Goal: Communication & Community: Share content

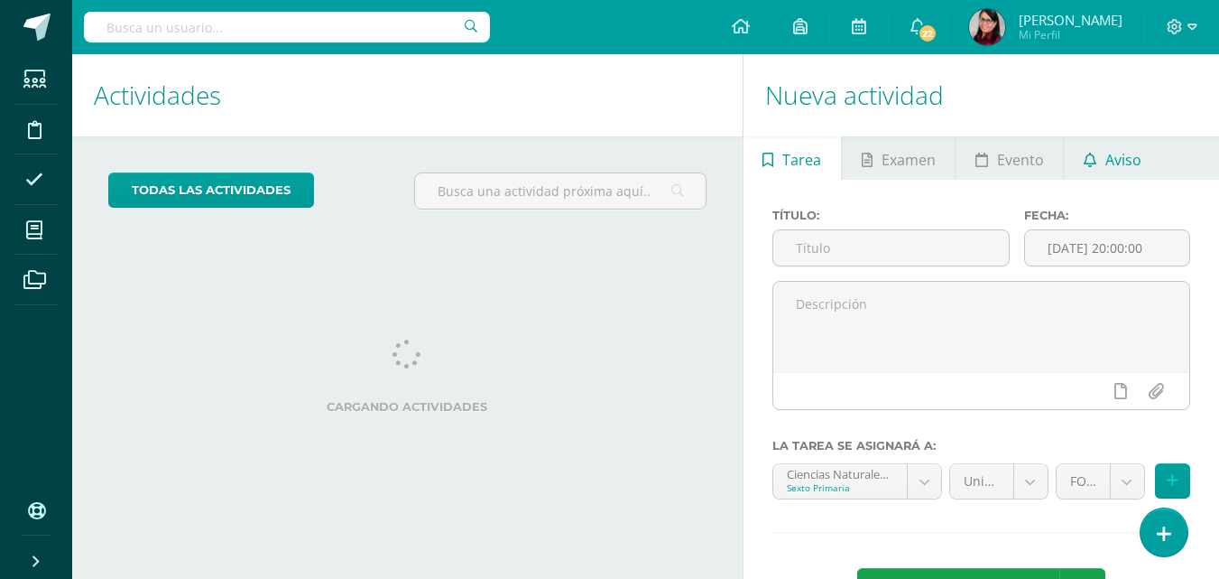
click at [1120, 158] on span "Aviso" at bounding box center [1124, 159] width 36 height 43
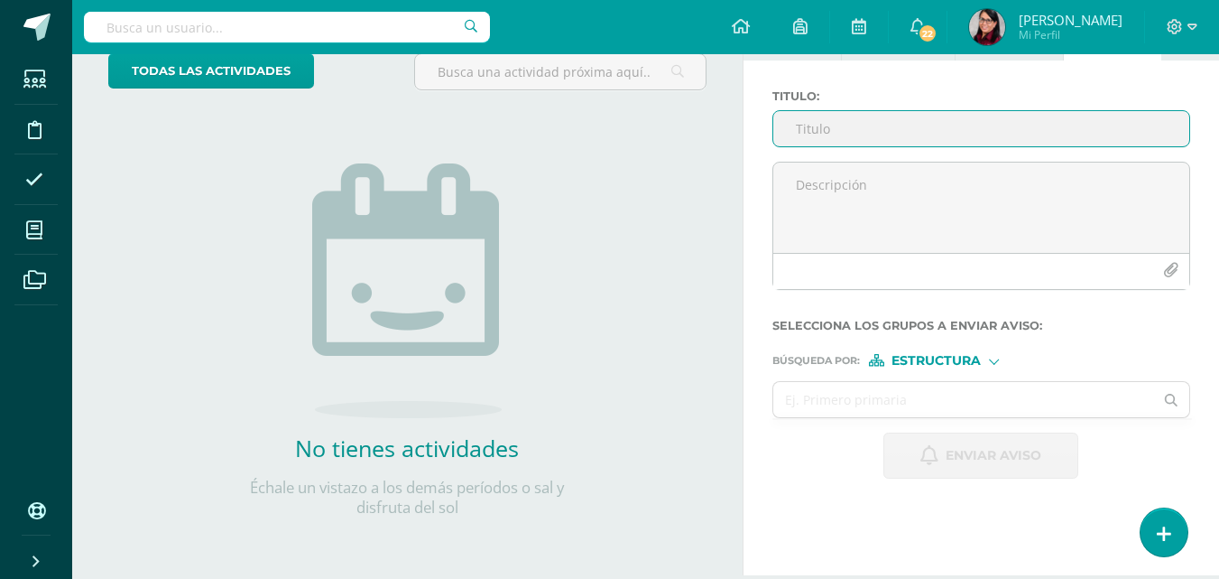
scroll to position [89, 0]
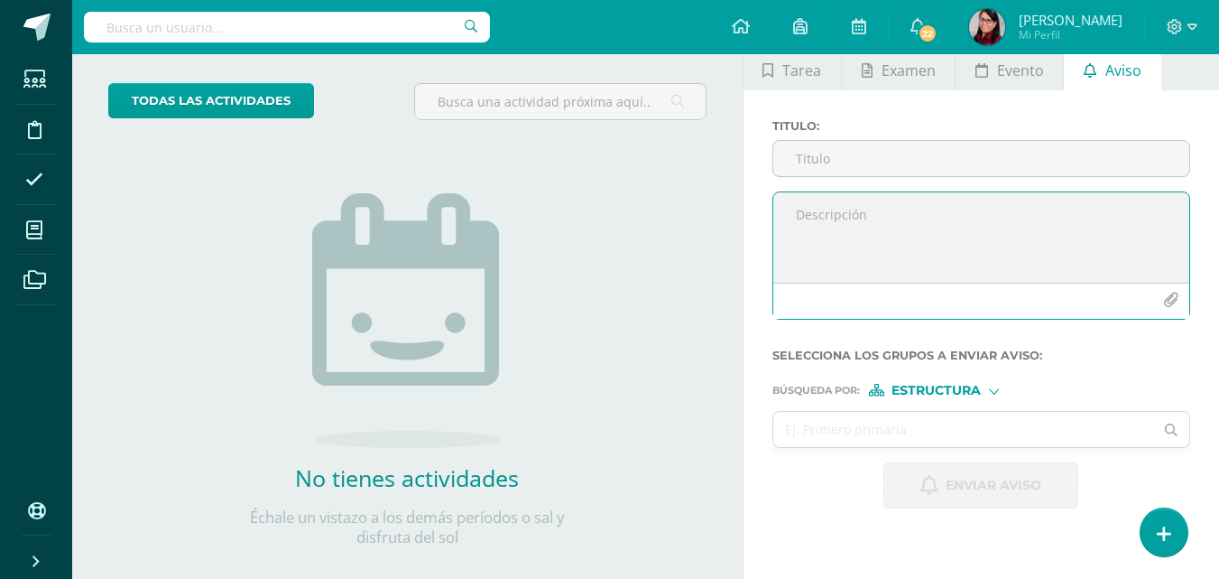
click at [792, 213] on textarea at bounding box center [981, 237] width 416 height 90
paste textarea "Buenos días, estimados Padres de familia me interesa compartir con ustedes un e…"
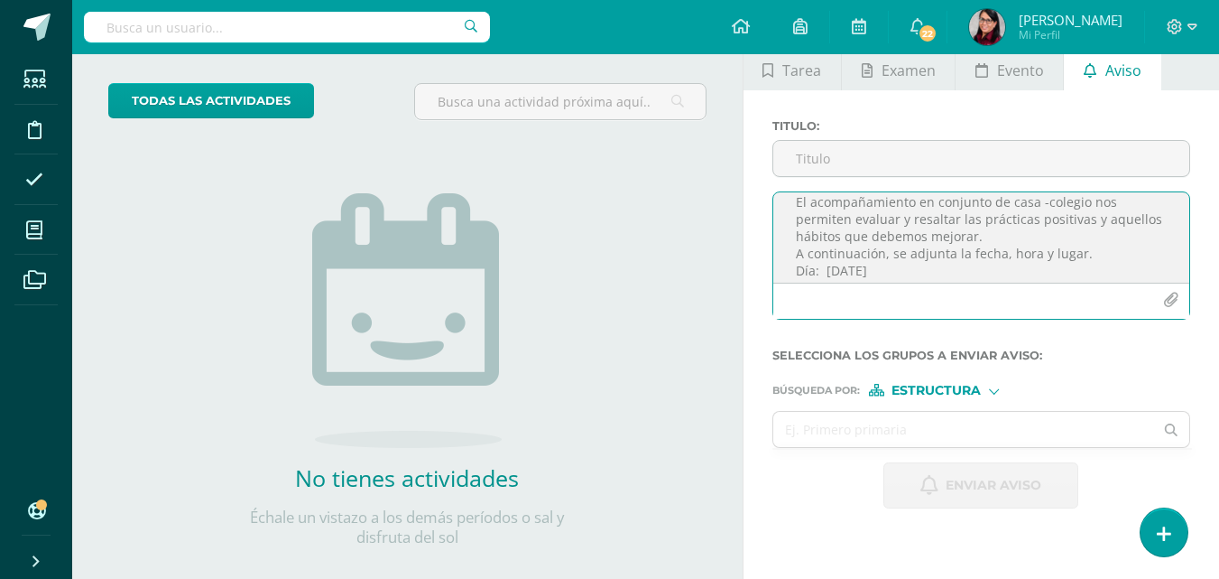
click at [947, 272] on textarea "Buenos días, estimados Padres de familia me interesa compartir con ustedes un e…" at bounding box center [981, 237] width 416 height 90
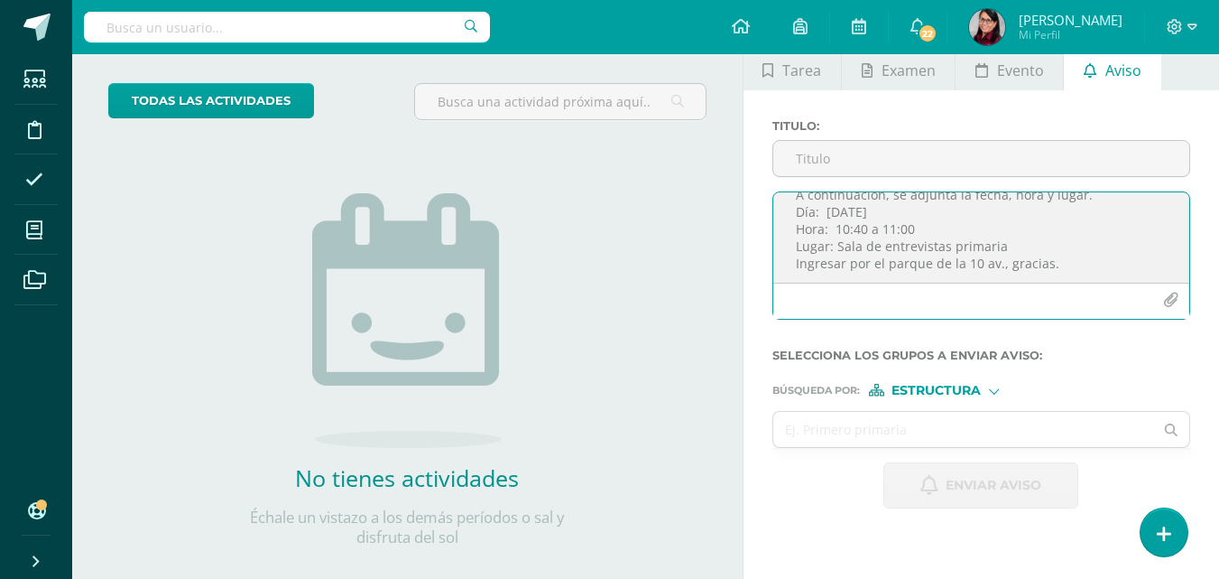
scroll to position [154, 0]
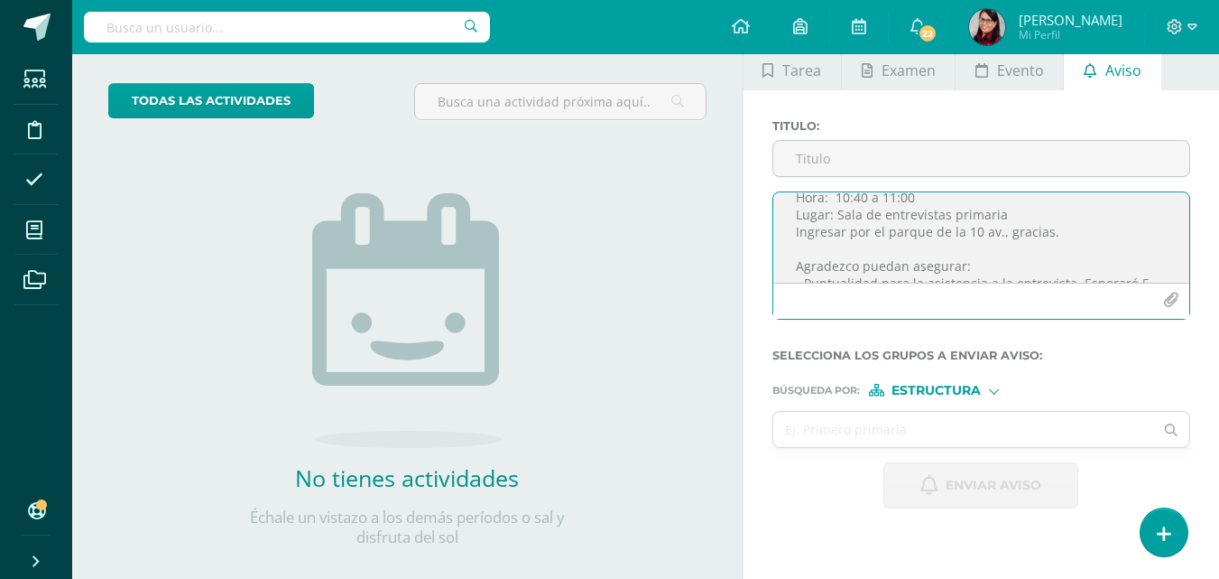
click at [918, 197] on textarea "Buenos días, estimados Padres de familia me interesa compartir con ustedes un e…" at bounding box center [981, 237] width 416 height 90
type textarea "Buenos días, estimados Padres de familia me interesa compartir con ustedes un e…"
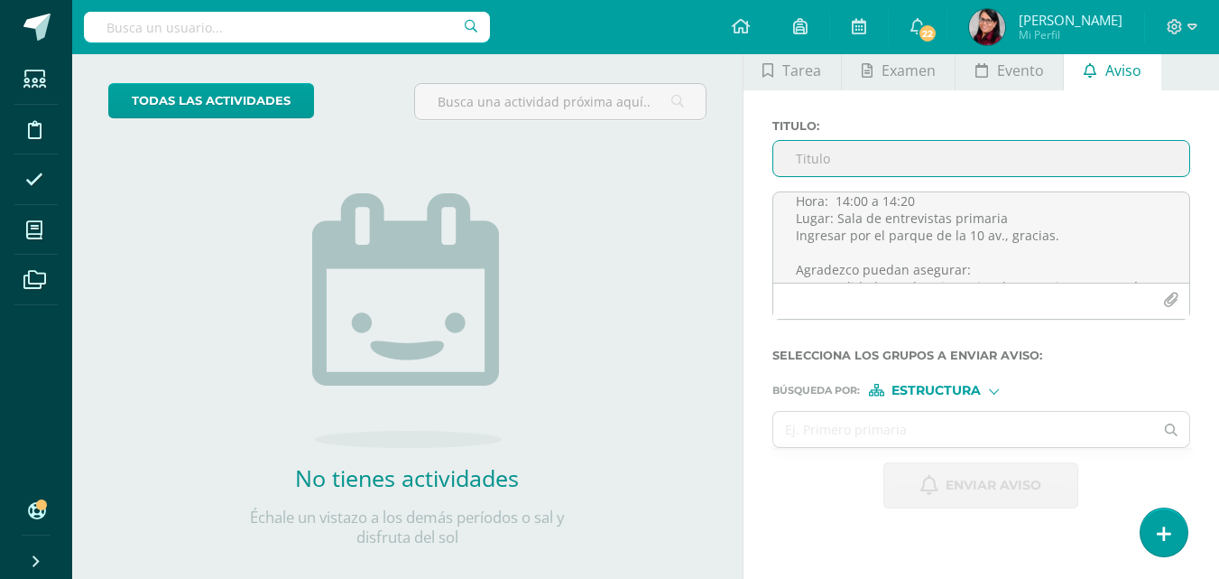
click at [822, 157] on input "Titulo :" at bounding box center [981, 158] width 416 height 35
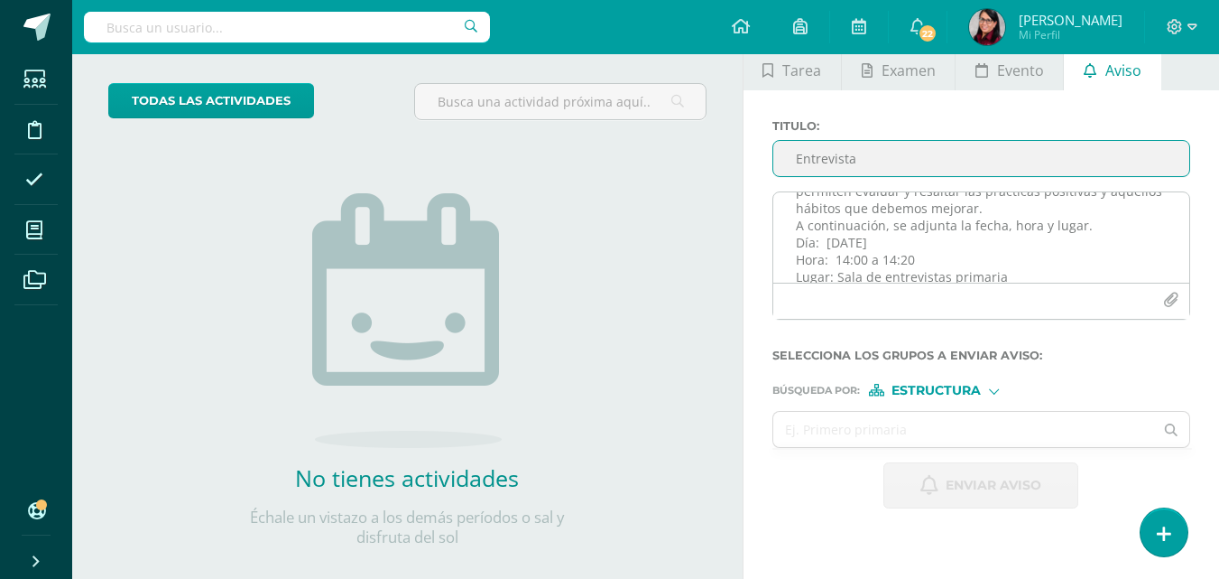
scroll to position [60, 0]
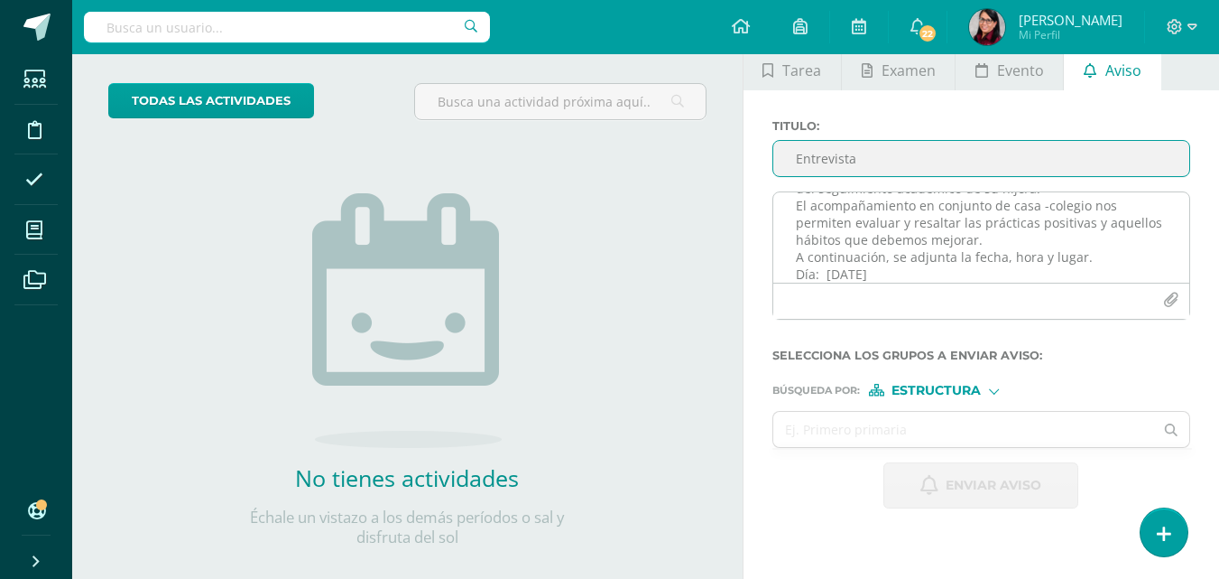
type input "Entrevista"
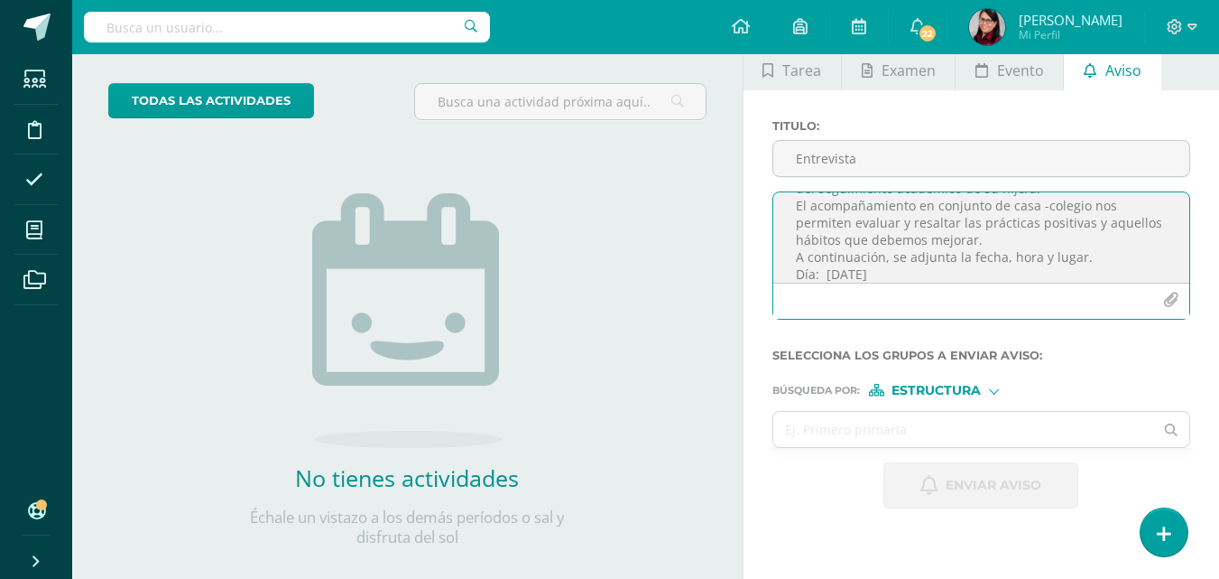
click at [883, 270] on textarea "Buenos días, estimados Padres de familia me interesa compartir con ustedes un e…" at bounding box center [981, 237] width 416 height 90
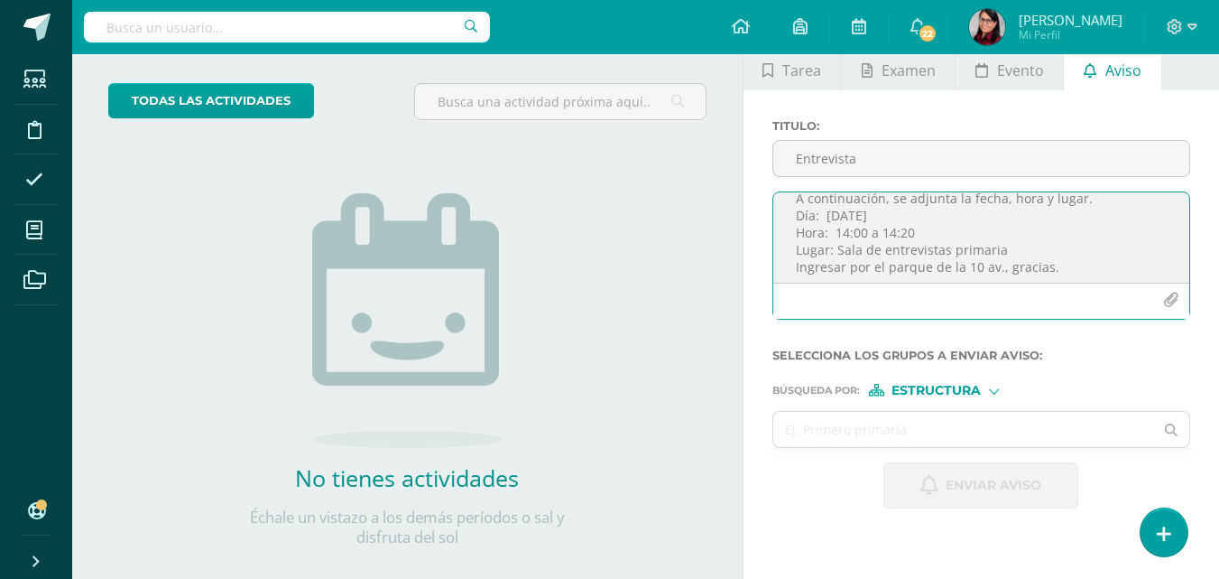
scroll to position [151, 0]
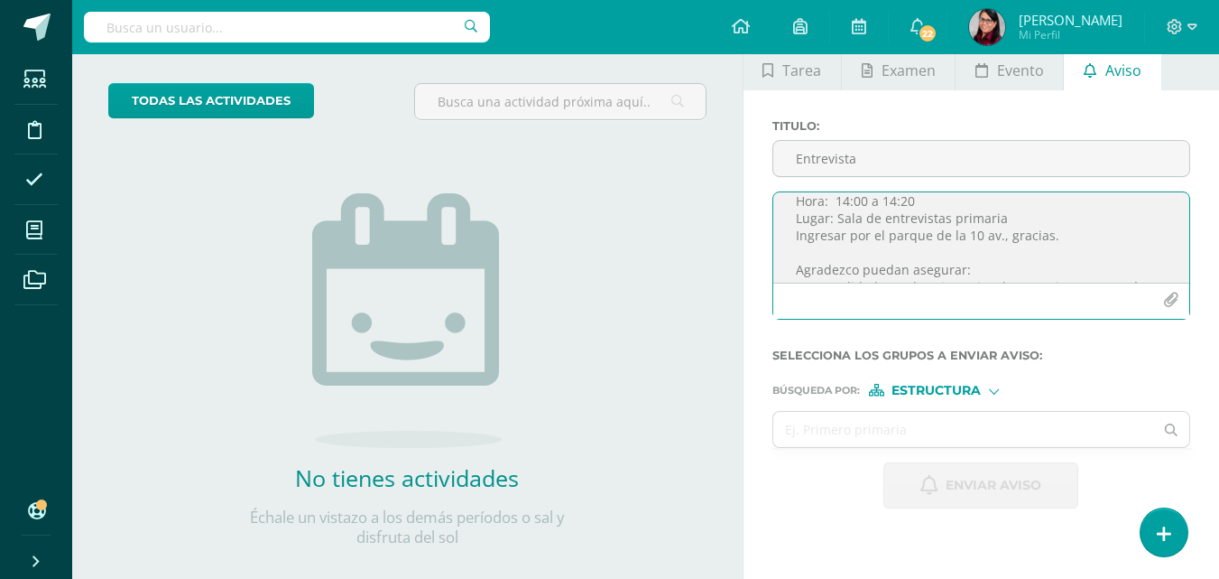
click at [918, 204] on textarea "Buenos días, estimados Padres de familia me interesa compartir con ustedes un e…" at bounding box center [981, 237] width 416 height 90
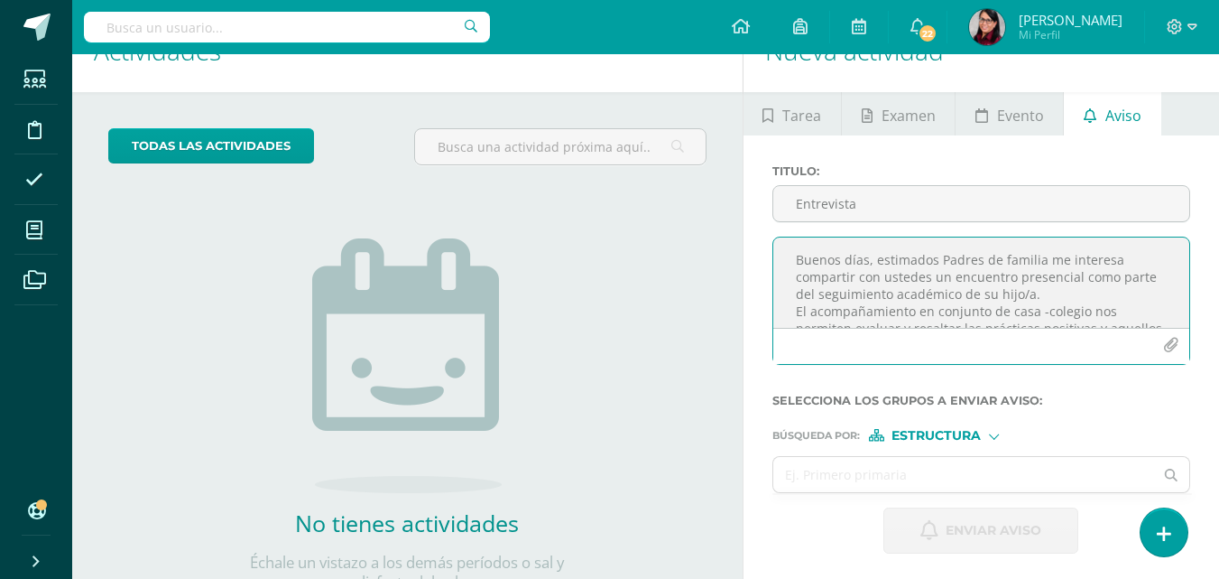
scroll to position [0, 0]
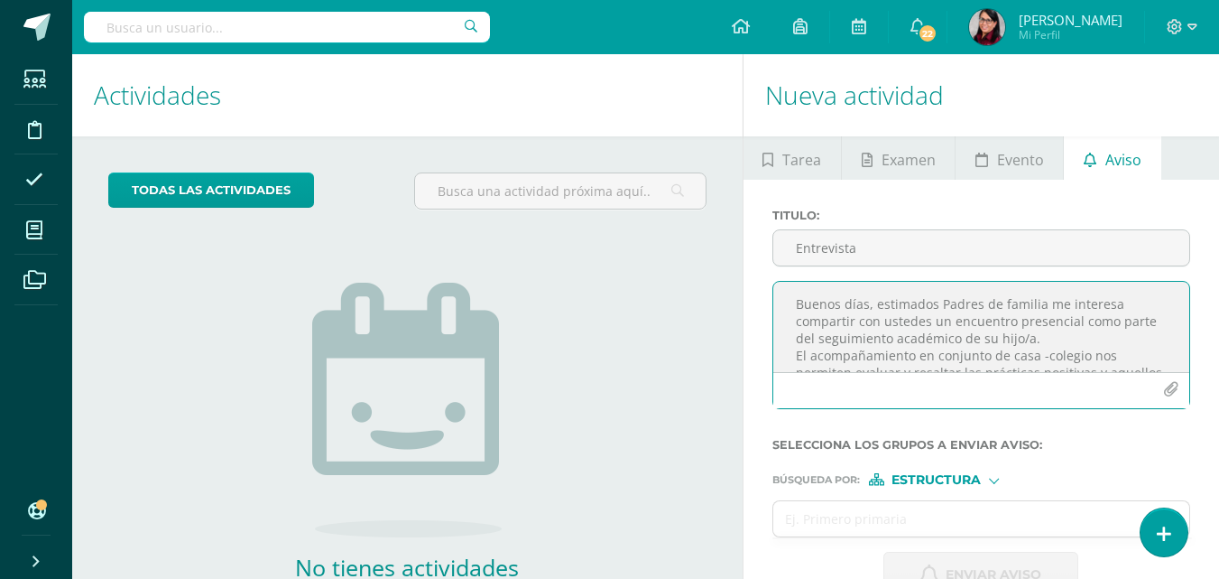
drag, startPoint x: 916, startPoint y: 249, endPoint x: 777, endPoint y: 298, distance: 147.3
click at [777, 298] on textarea "Buenos días, estimados Padres de familia me interesa compartir con ustedes un e…" at bounding box center [981, 327] width 416 height 90
type textarea "Buenos días, estimados Padres de familia me interesa compartir con ustedes un e…"
click at [995, 479] on div at bounding box center [994, 479] width 10 height 10
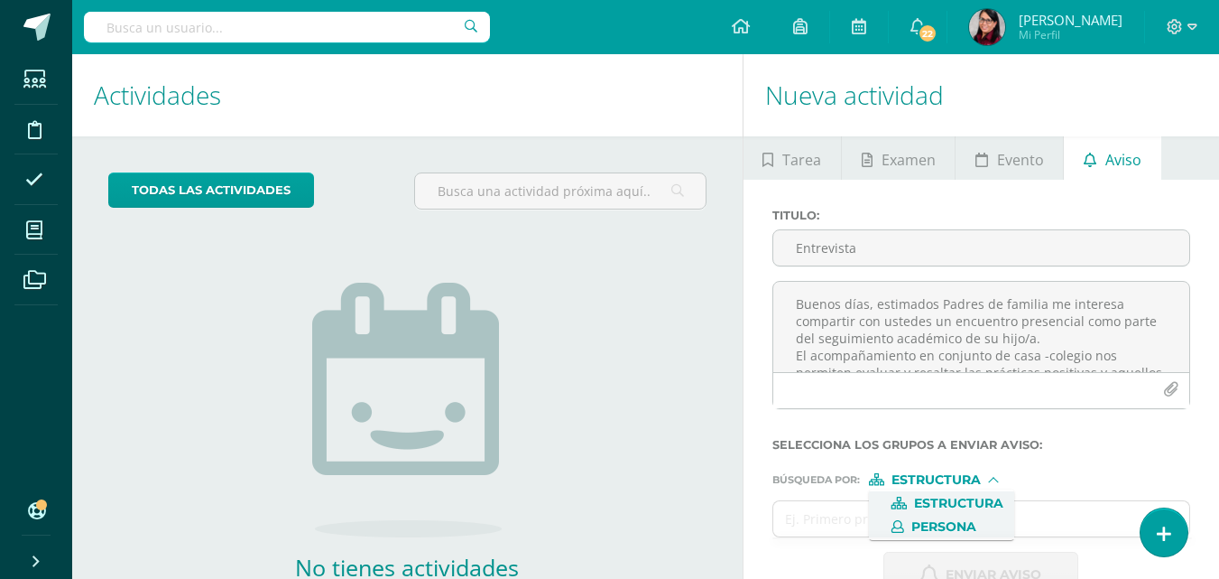
click at [967, 522] on span "Persona" at bounding box center [944, 527] width 65 height 10
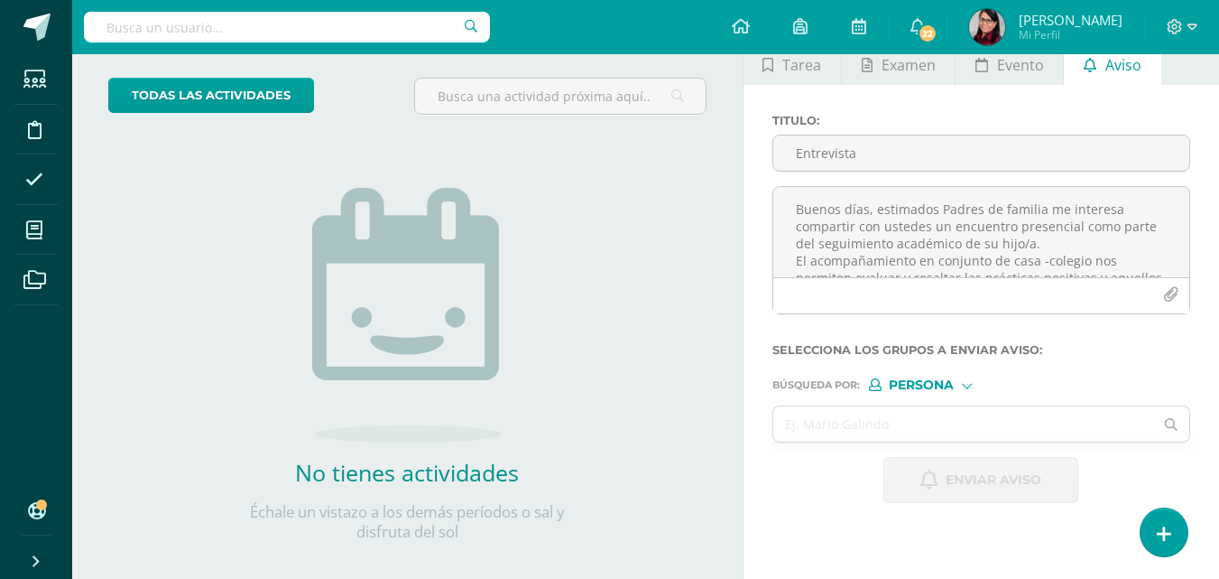
scroll to position [181, 0]
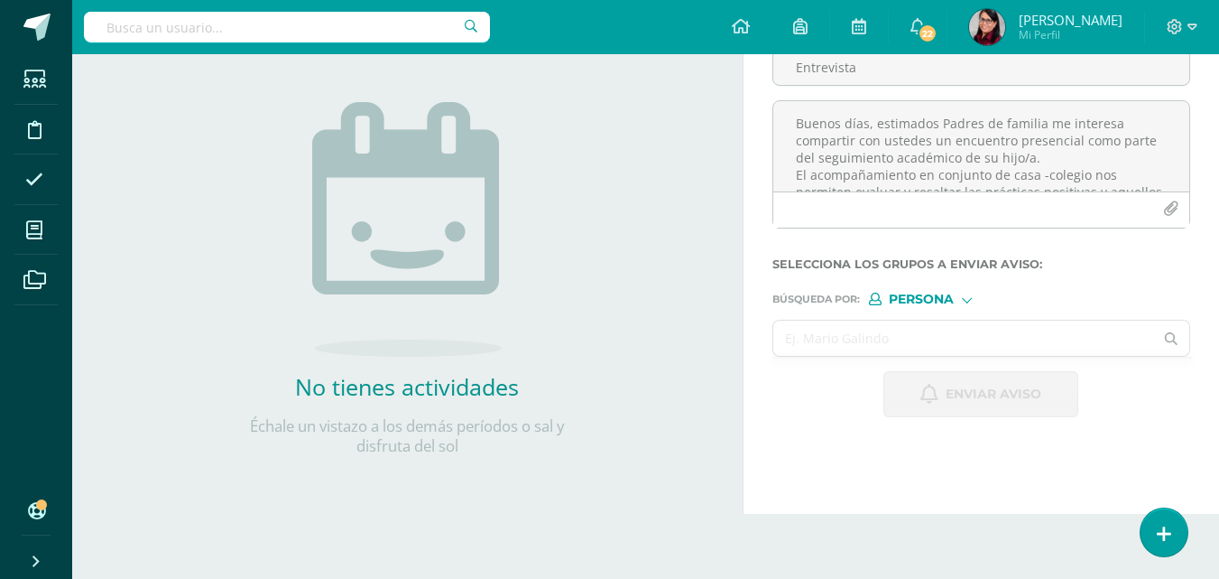
click at [797, 338] on input "text" at bounding box center [963, 337] width 381 height 35
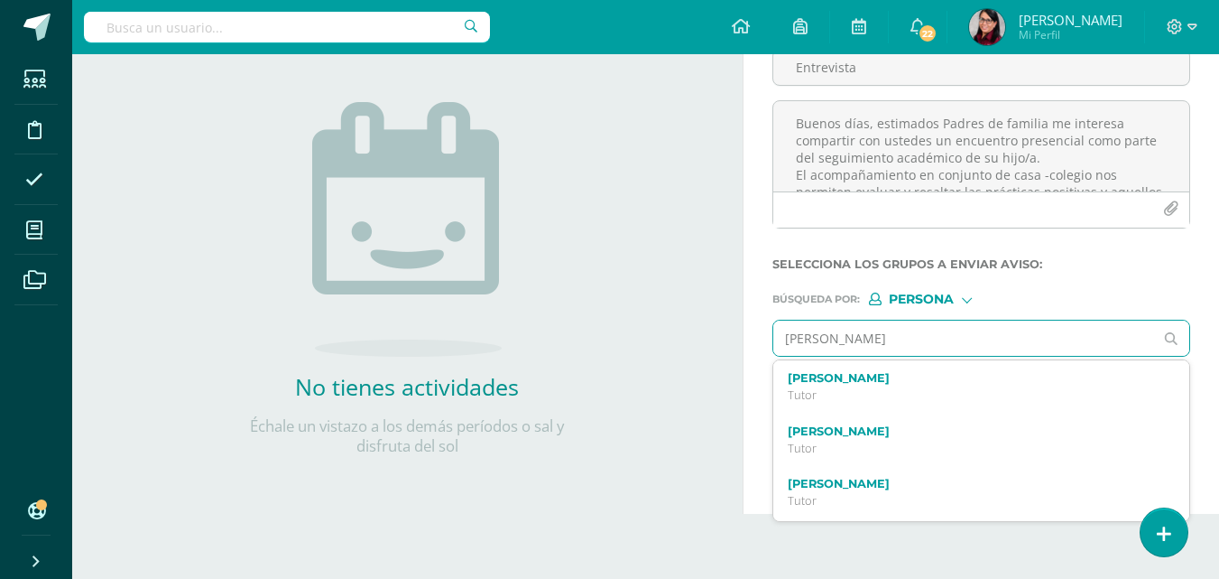
type input "[PERSON_NAME]"
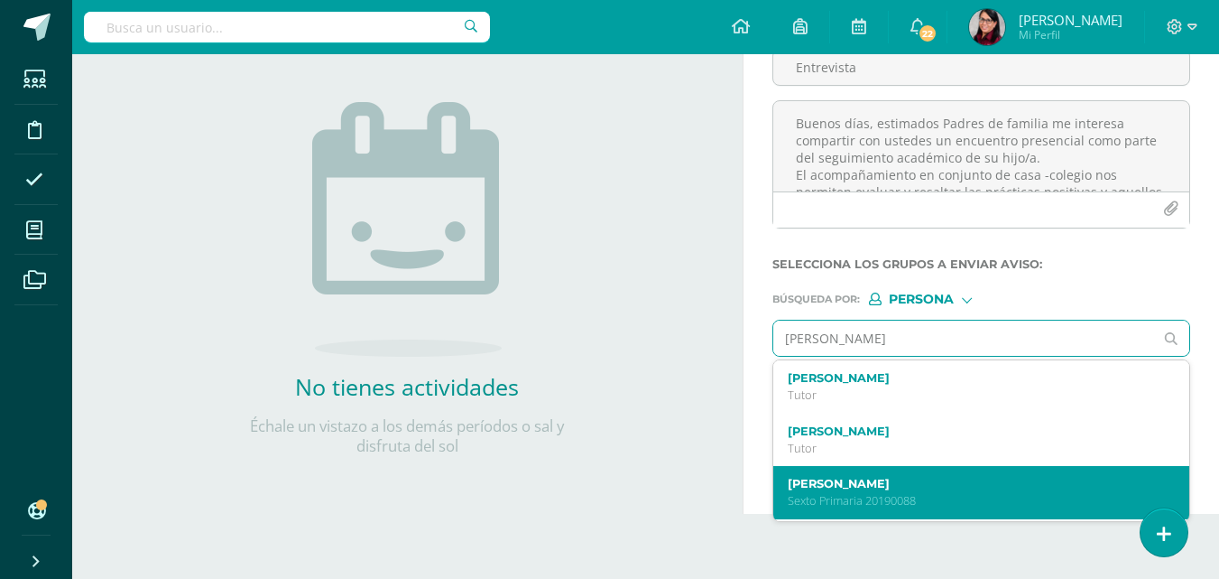
click at [943, 491] on div "[PERSON_NAME] Sexto Primaria 20190088" at bounding box center [974, 493] width 372 height 32
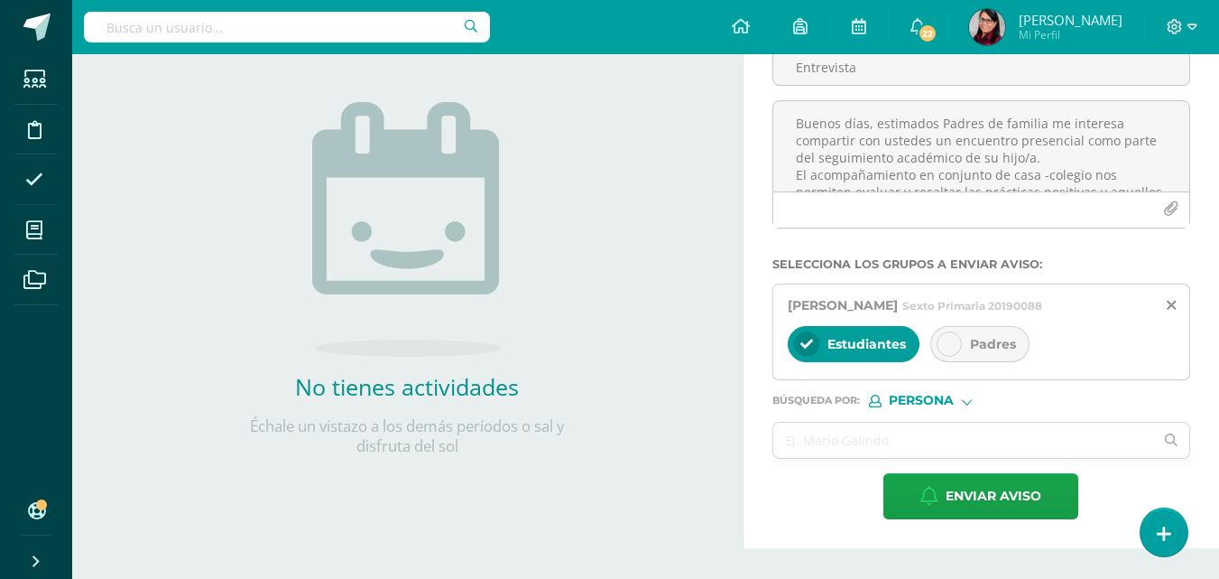
click at [948, 350] on icon at bounding box center [949, 344] width 13 height 13
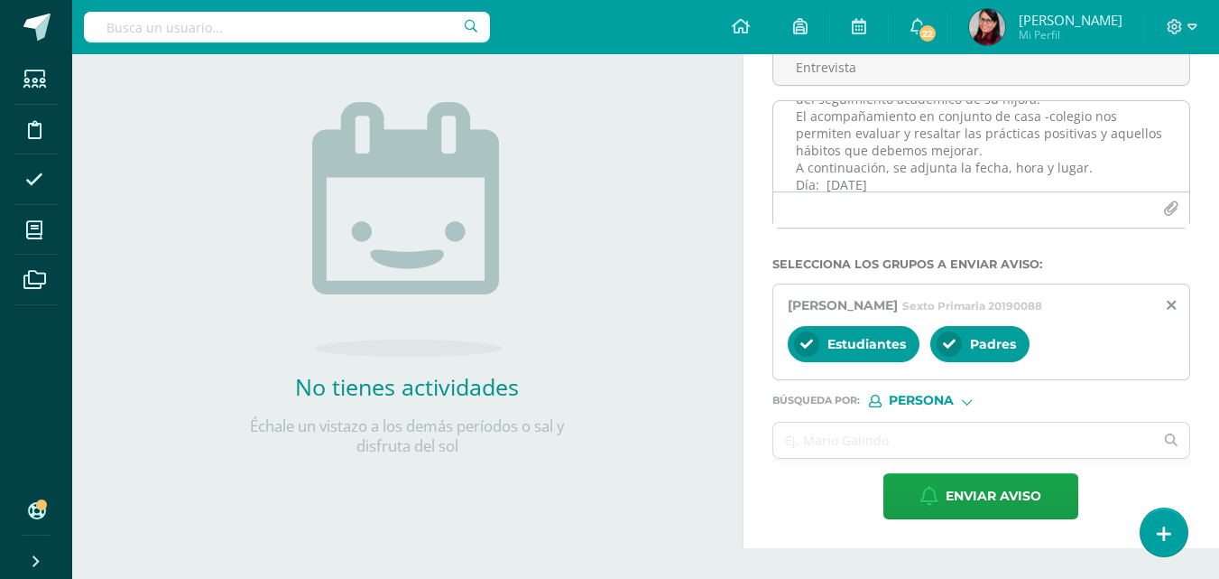
scroll to position [90, 0]
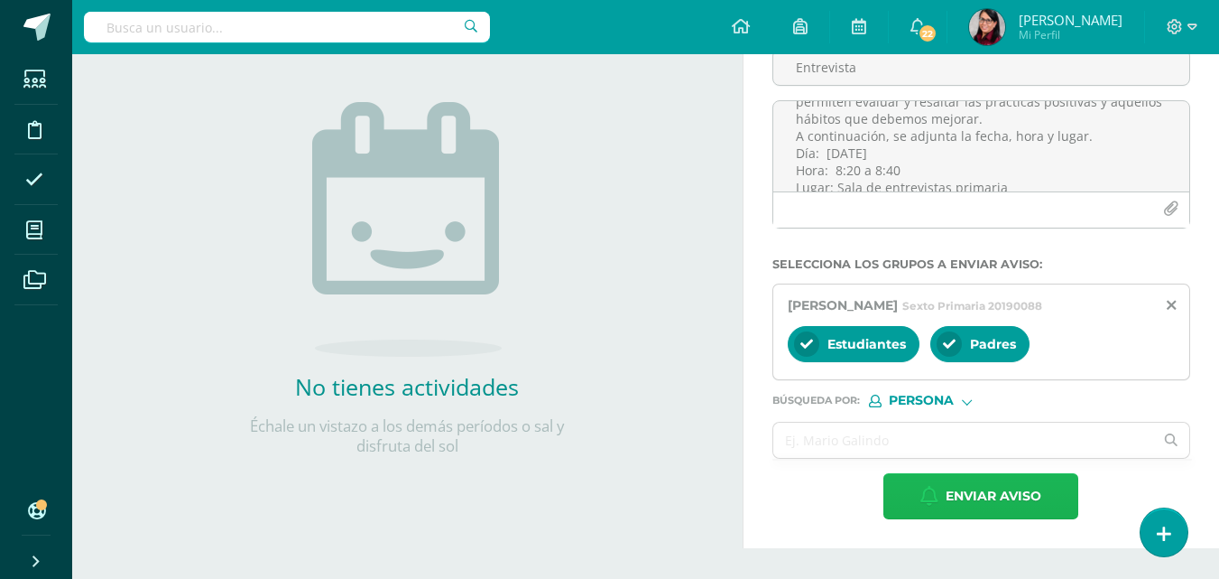
click at [971, 516] on span "Enviar aviso" at bounding box center [994, 496] width 96 height 44
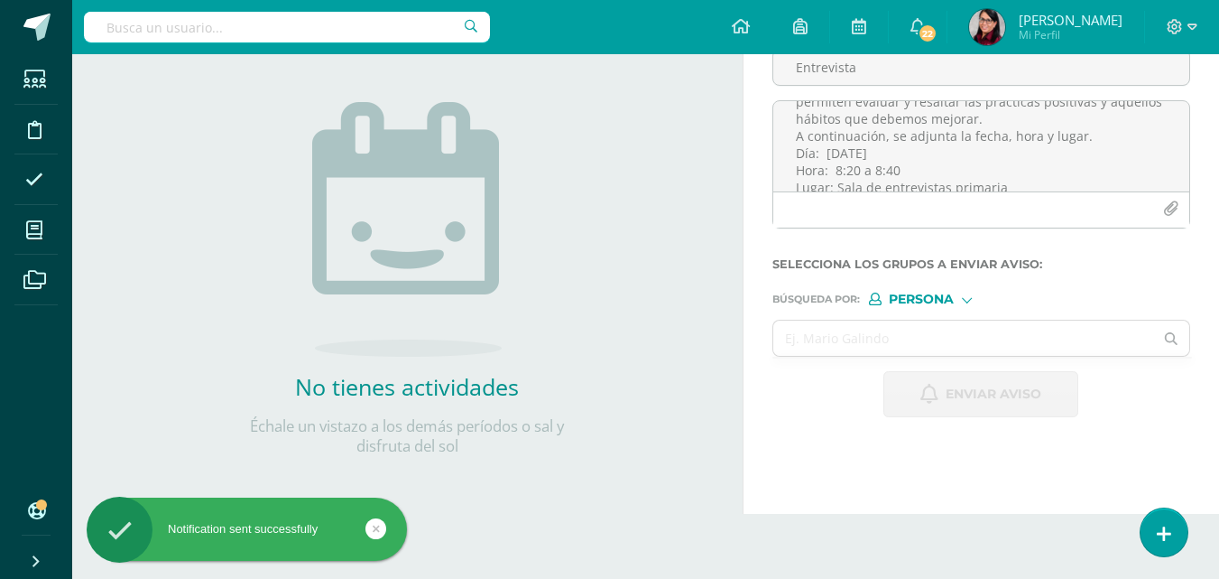
scroll to position [0, 0]
